Goal: Use online tool/utility: Utilize a website feature to perform a specific function

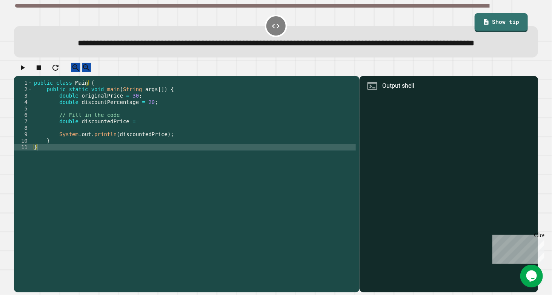
click at [136, 143] on div "public class Main { public static void main ( String args [ ]) { double origina…" at bounding box center [194, 170] width 324 height 180
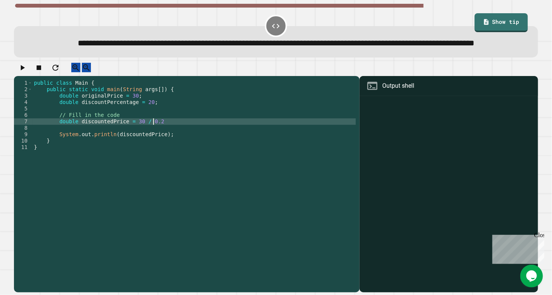
scroll to position [0, 8]
click at [25, 70] on icon "button" at bounding box center [23, 67] width 4 height 5
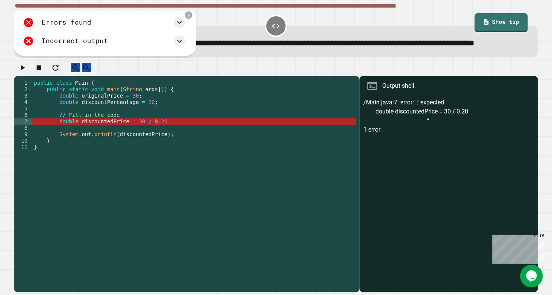
click at [164, 140] on div "public class Main { public static void main ( String args [ ]) { double origina…" at bounding box center [194, 170] width 324 height 180
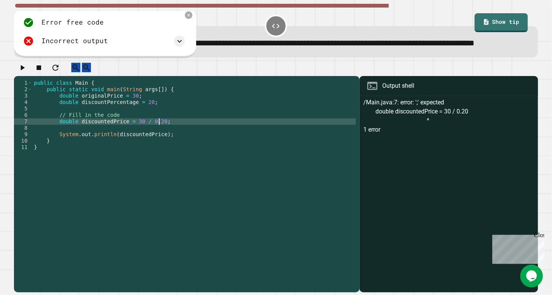
scroll to position [0, 8]
click at [27, 72] on button "button" at bounding box center [22, 67] width 9 height 9
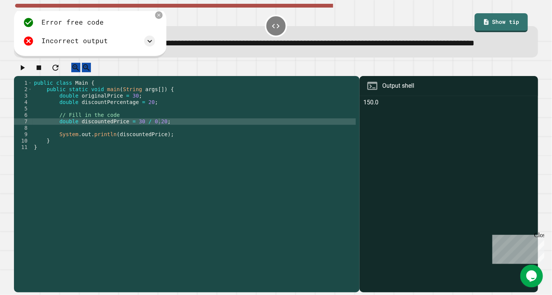
click at [140, 143] on div "public class Main { public static void main ( String args [ ]) { double origina…" at bounding box center [194, 170] width 324 height 180
click at [22, 72] on icon "button" at bounding box center [22, 67] width 9 height 9
click at [27, 72] on icon "button" at bounding box center [22, 67] width 9 height 9
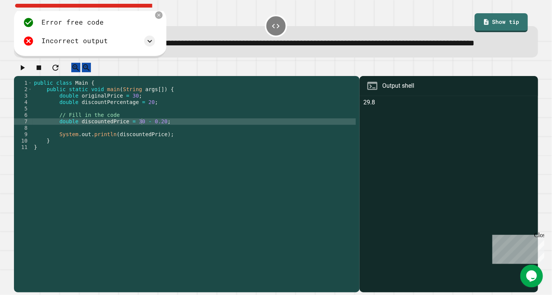
click at [142, 141] on div "public class Main { public static void main ( String args [ ]) { double origina…" at bounding box center [194, 170] width 324 height 180
click at [22, 72] on icon "button" at bounding box center [22, 67] width 9 height 9
click at [188, 144] on div "public class Main { public static void main ( String args [ ]) { double origina…" at bounding box center [194, 170] width 324 height 180
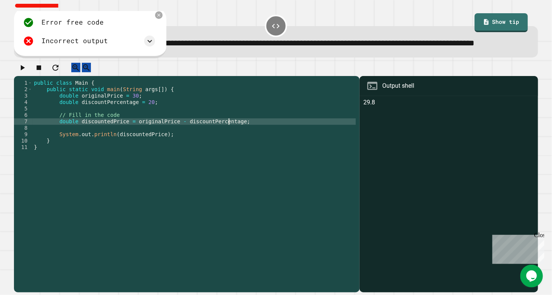
click at [23, 72] on icon "button" at bounding box center [22, 67] width 9 height 9
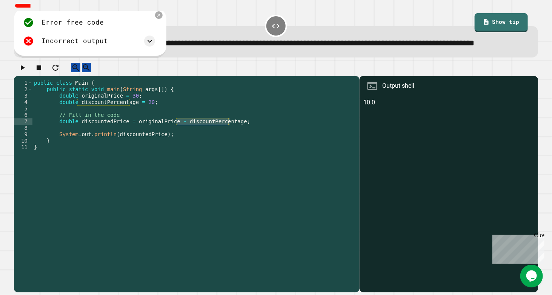
drag, startPoint x: 176, startPoint y: 144, endPoint x: 227, endPoint y: 144, distance: 51.4
click at [227, 144] on div "public class Main { public static void main ( String args [ ]) { double origina…" at bounding box center [194, 170] width 324 height 180
type textarea "**********"
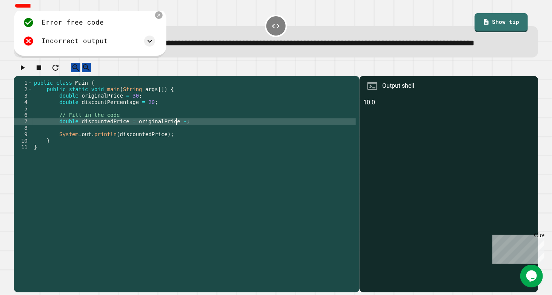
scroll to position [0, 10]
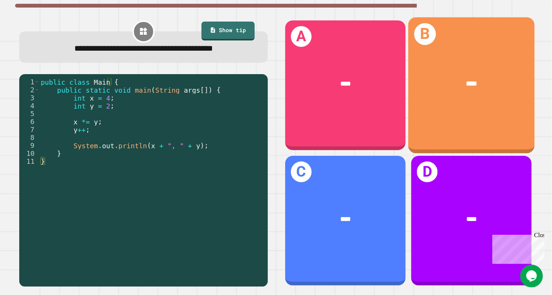
click at [472, 103] on div "B ****" at bounding box center [472, 85] width 127 height 136
